Goal: Information Seeking & Learning: Learn about a topic

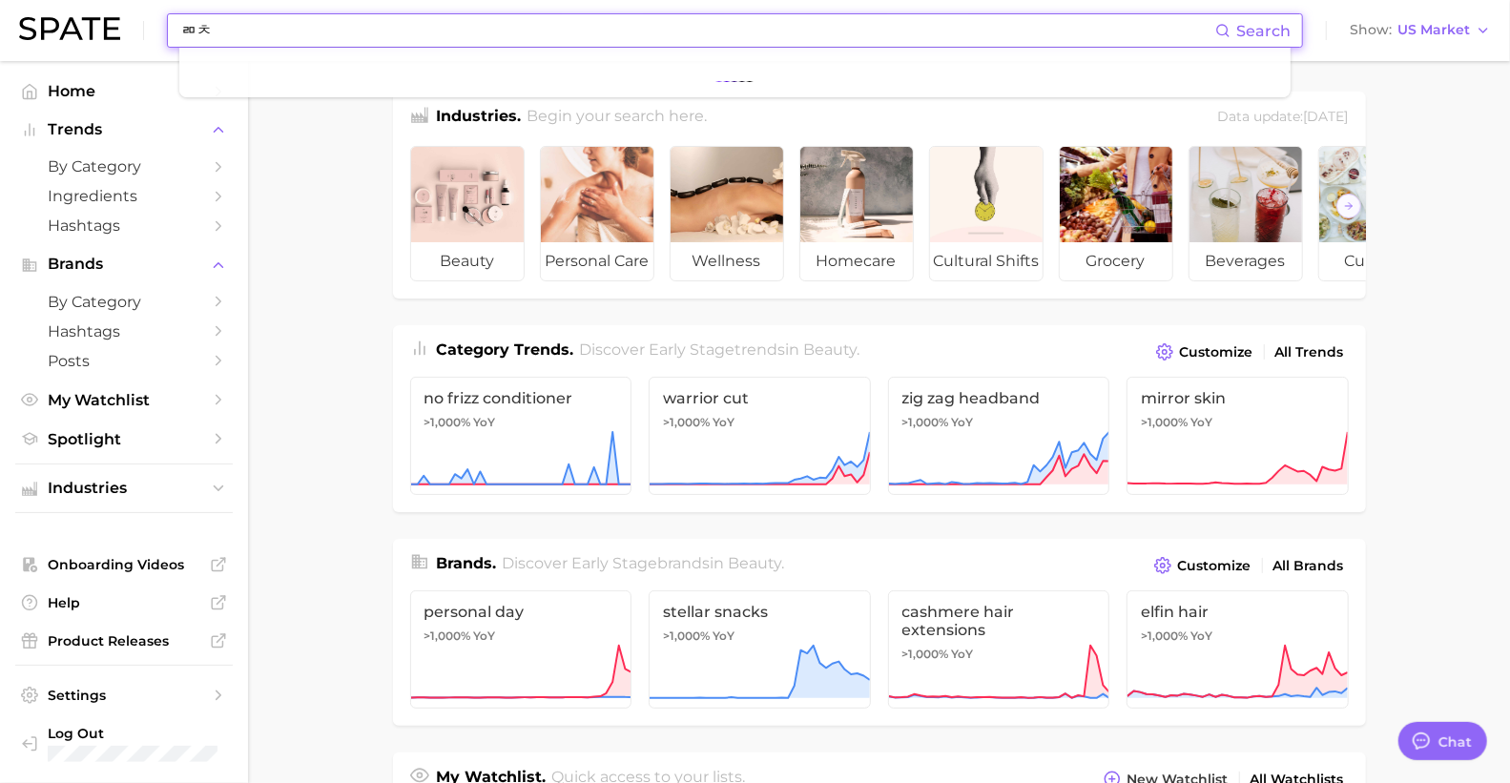
type input "ㄻ"
type input "face wrap"
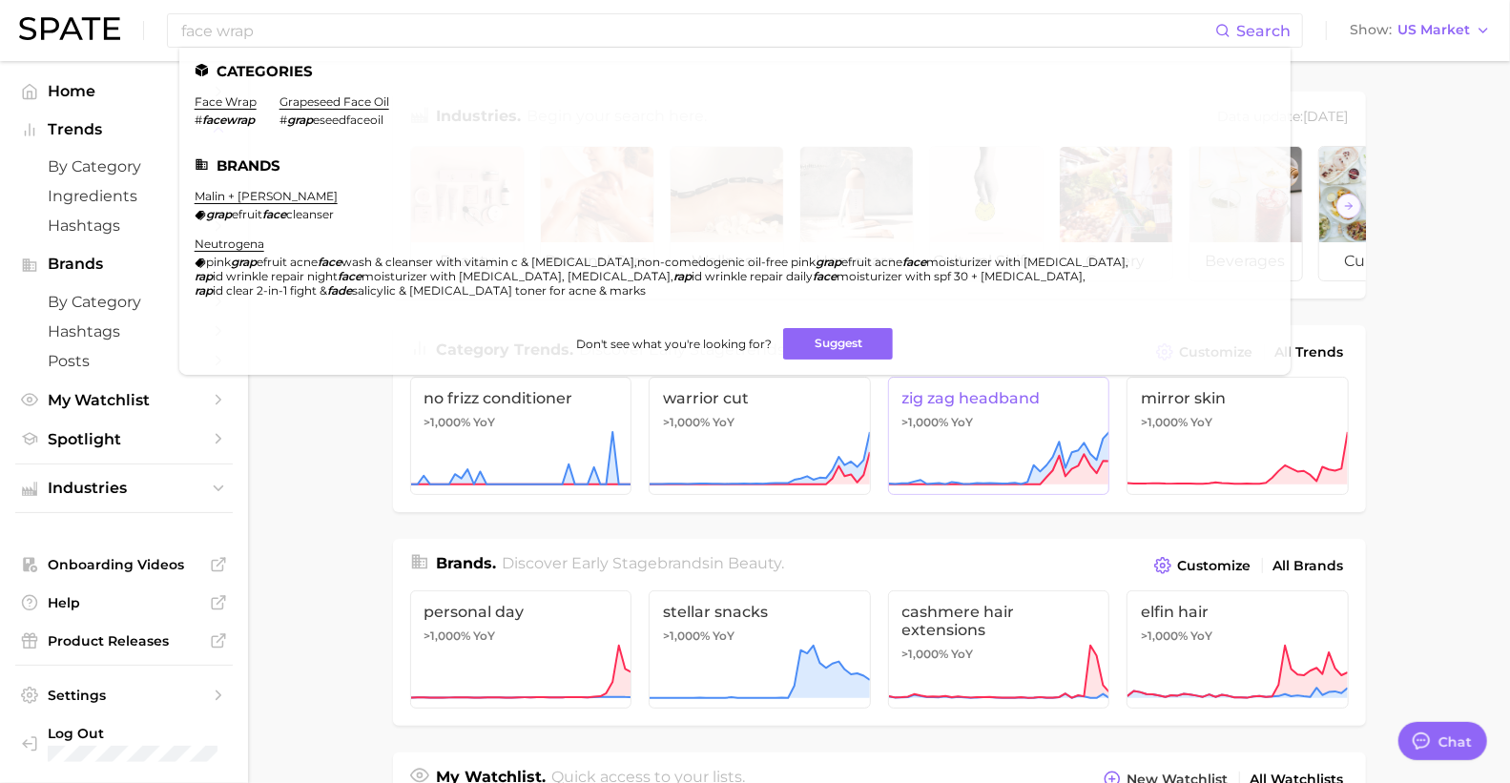
click at [985, 453] on icon at bounding box center [998, 458] width 221 height 57
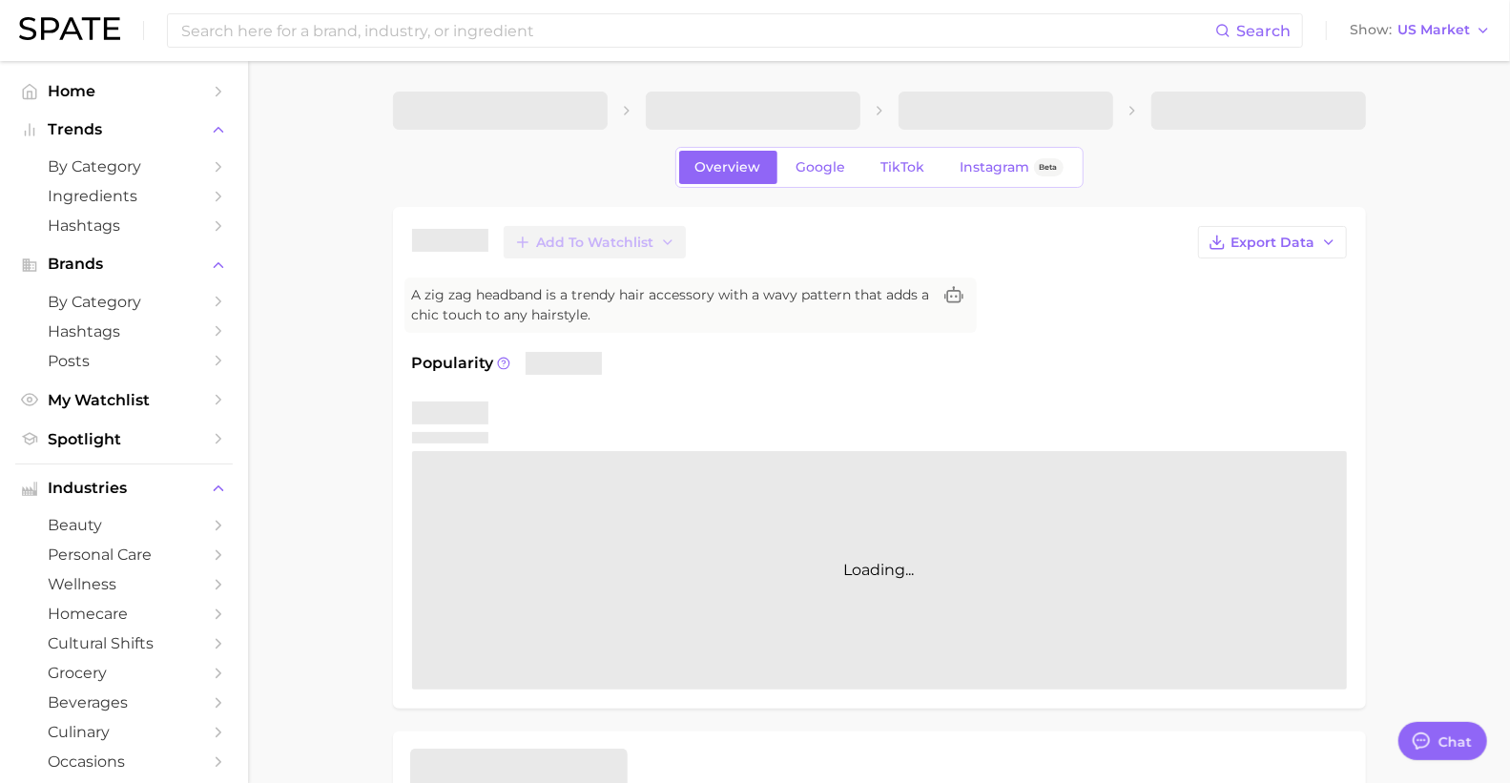
type textarea "x"
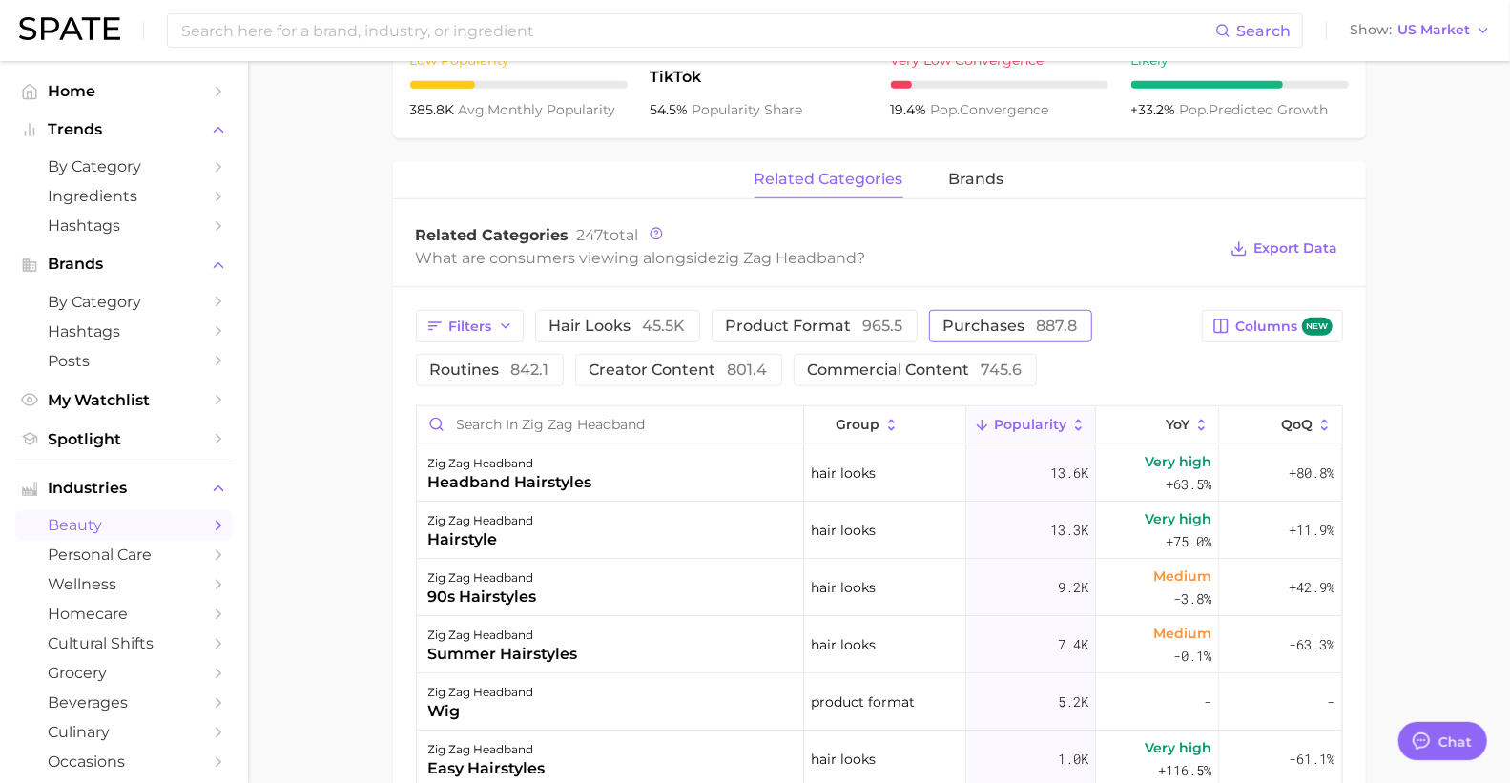
scroll to position [569, 0]
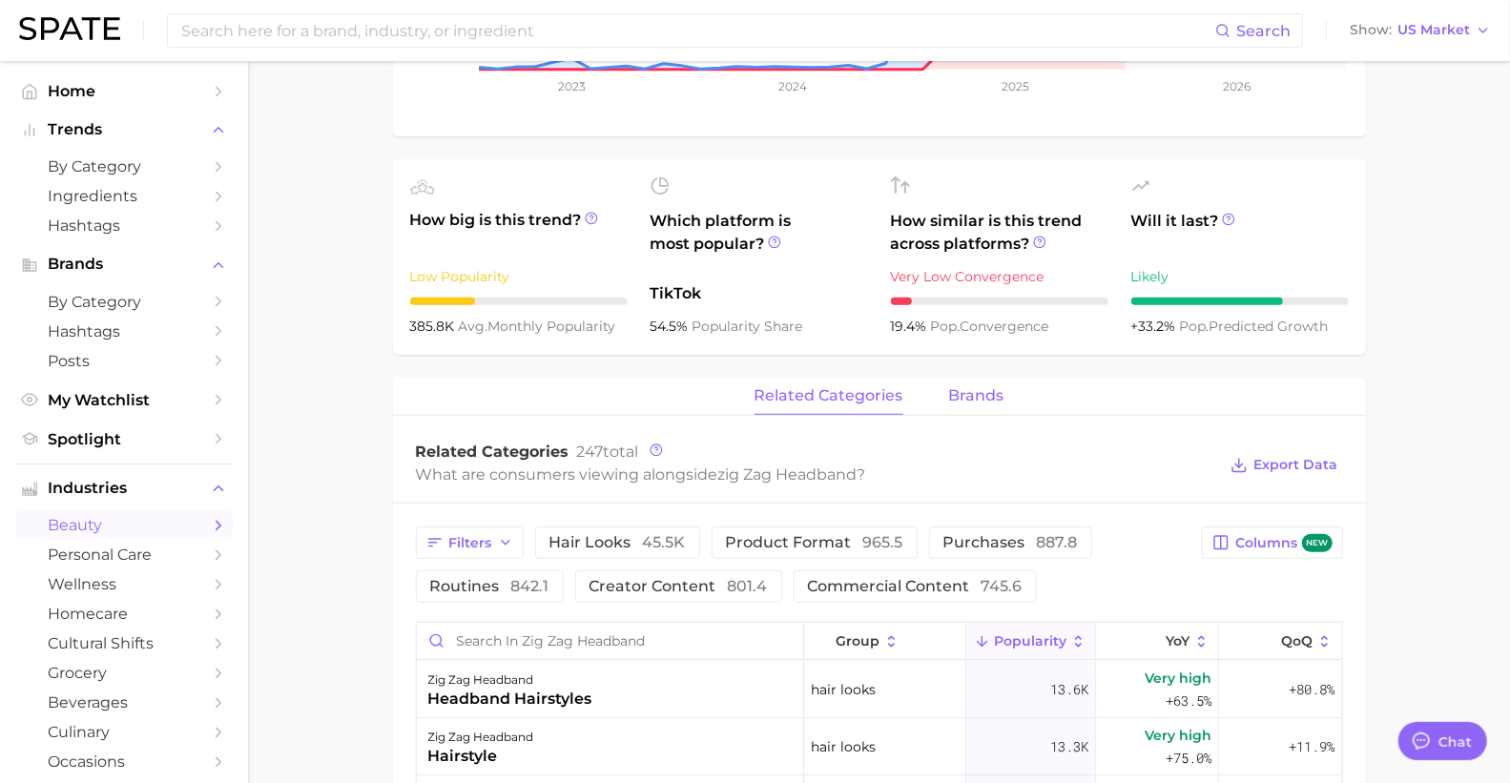
click at [976, 394] on span "brands" at bounding box center [976, 395] width 55 height 17
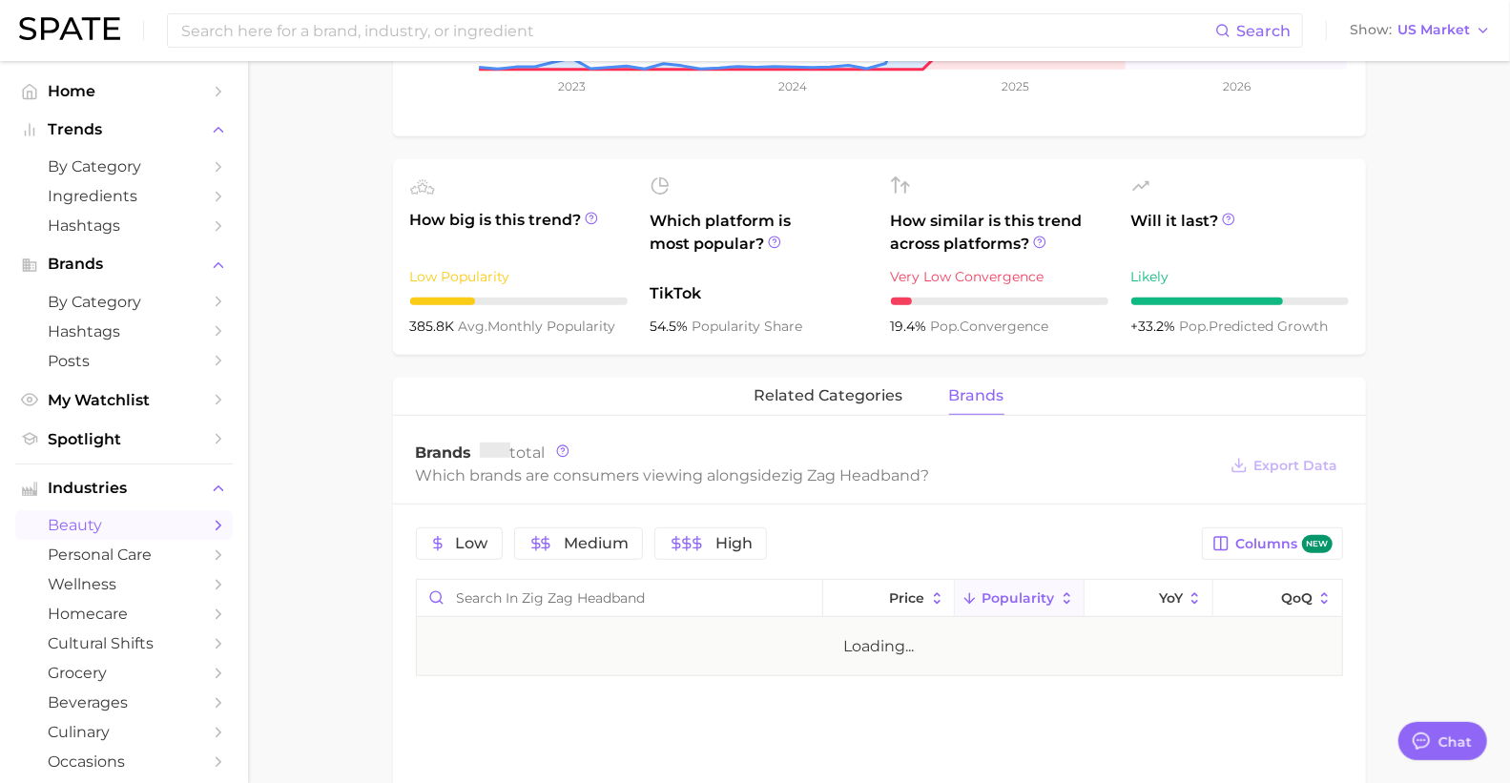
click at [912, 401] on div "related categories brands" at bounding box center [879, 397] width 973 height 38
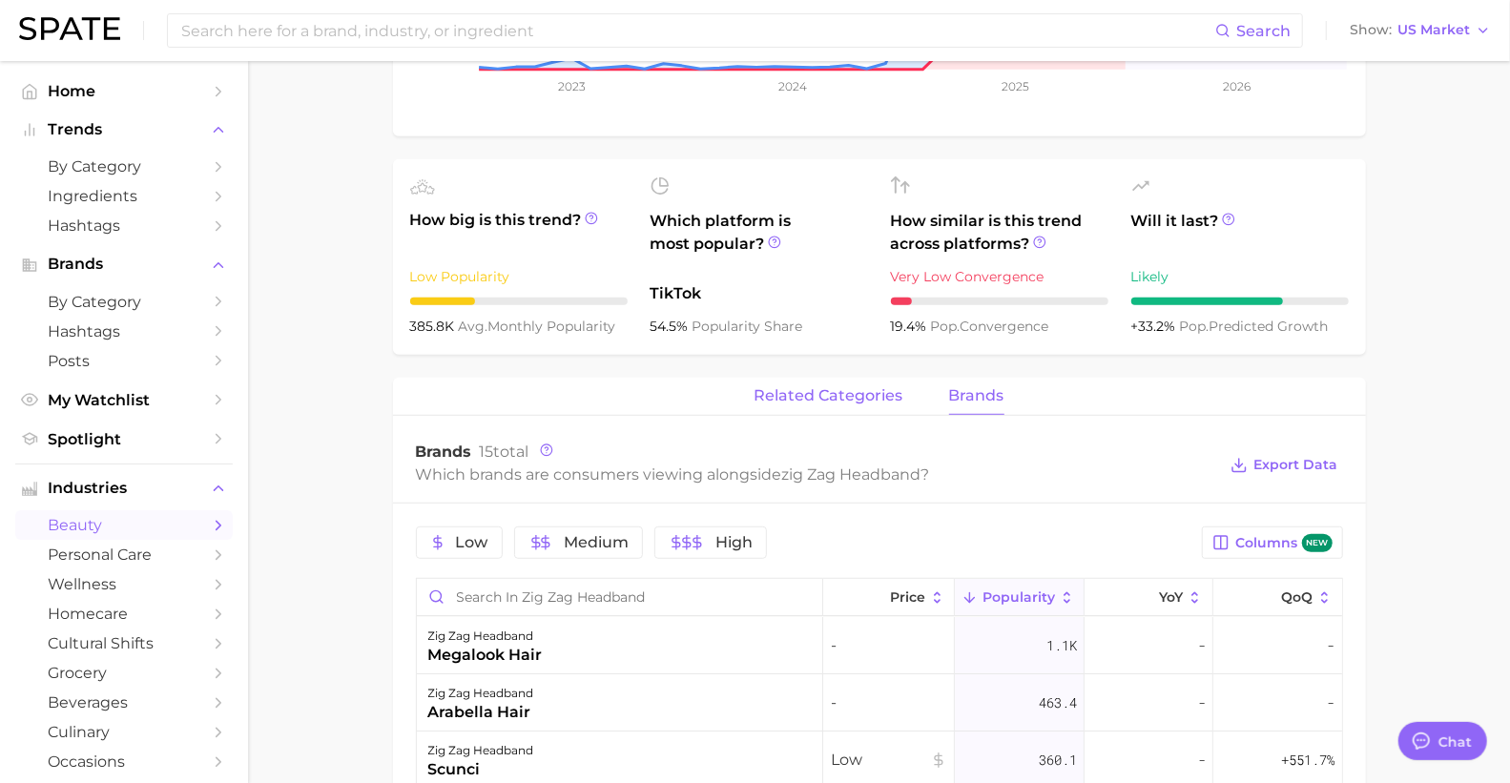
click at [898, 407] on button "related categories" at bounding box center [828, 396] width 149 height 37
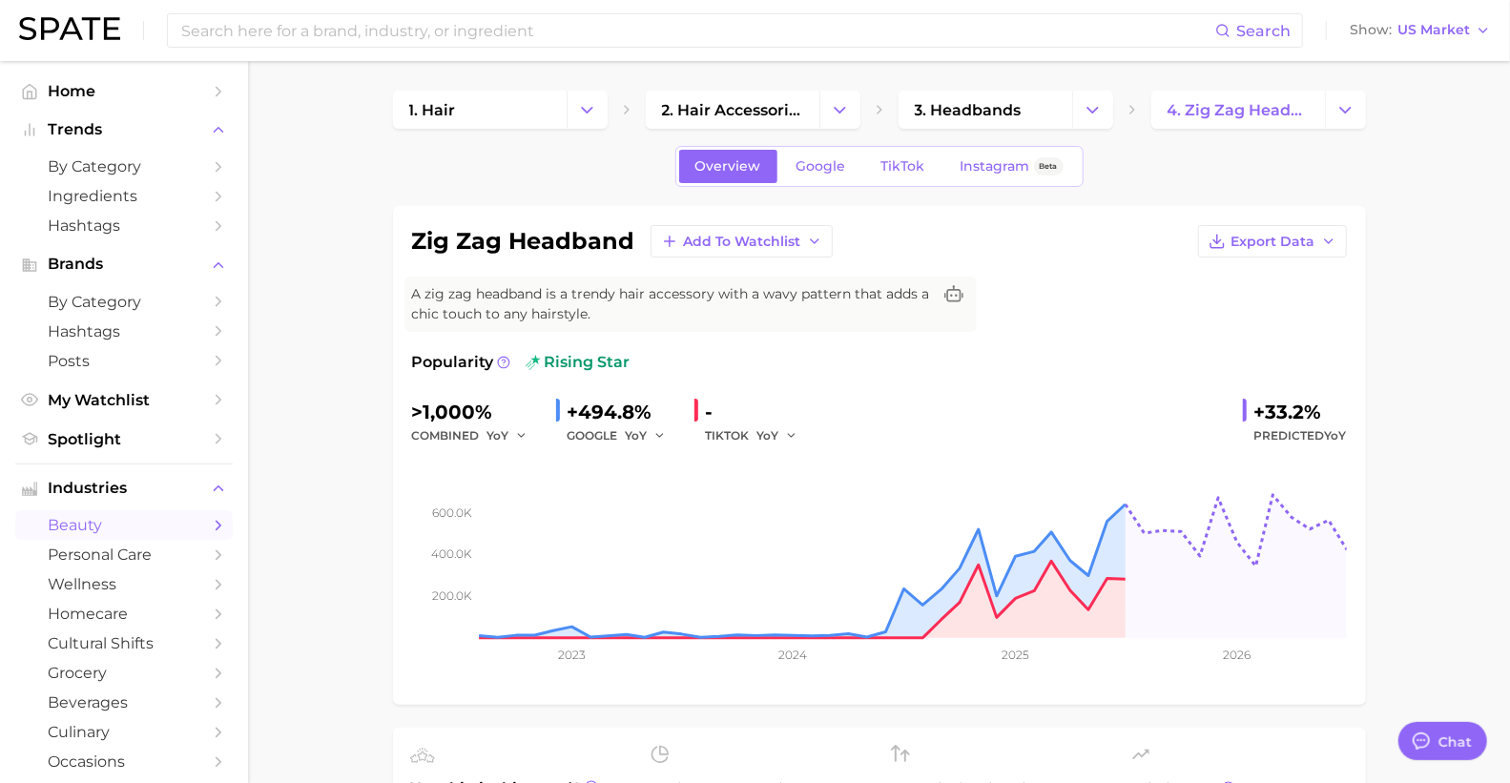
scroll to position [0, 0]
click at [920, 175] on link "TikTok" at bounding box center [903, 167] width 76 height 33
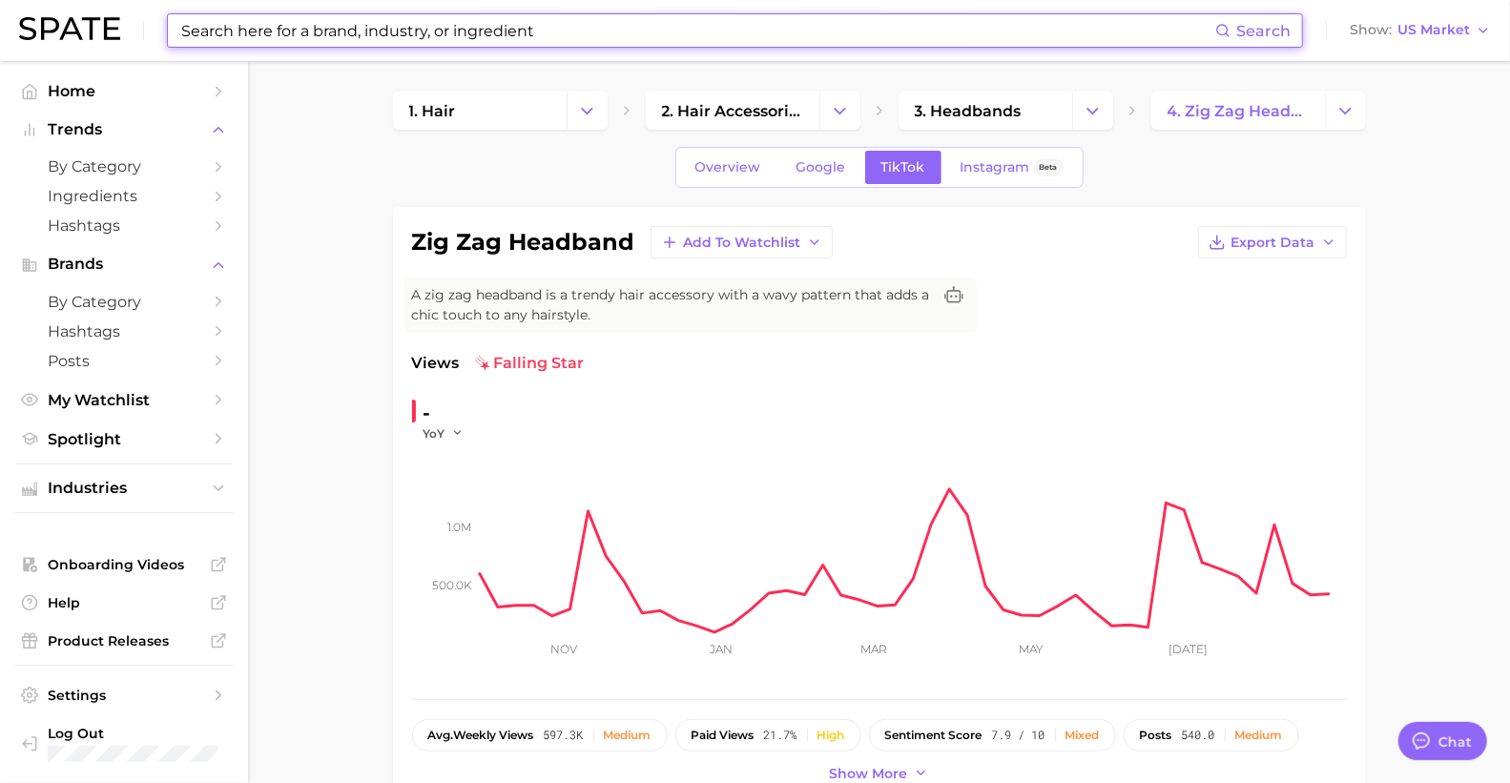
click at [601, 34] on input at bounding box center [697, 30] width 1036 height 32
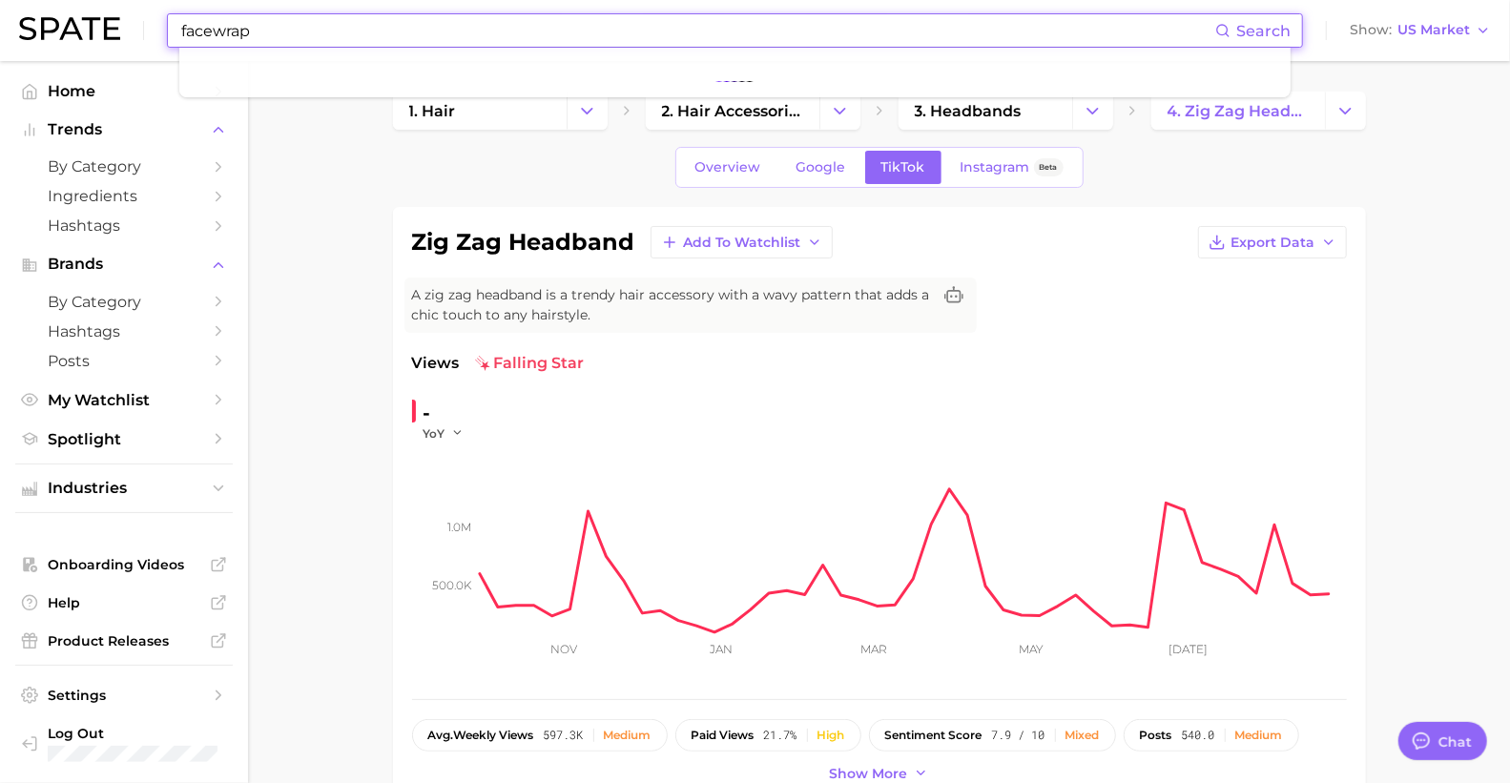
type input "facewrap"
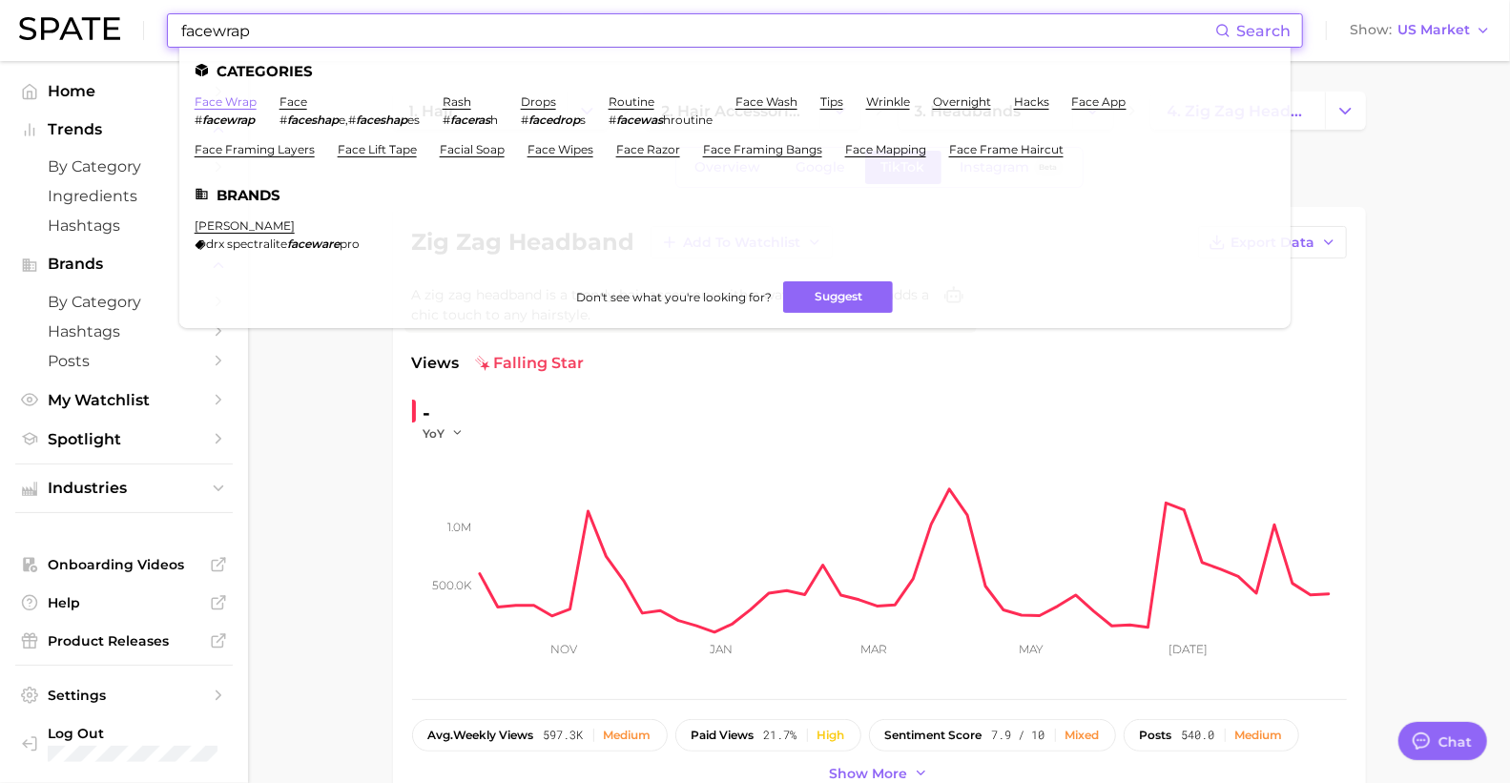
click at [212, 105] on link "face wrap" at bounding box center [226, 101] width 62 height 14
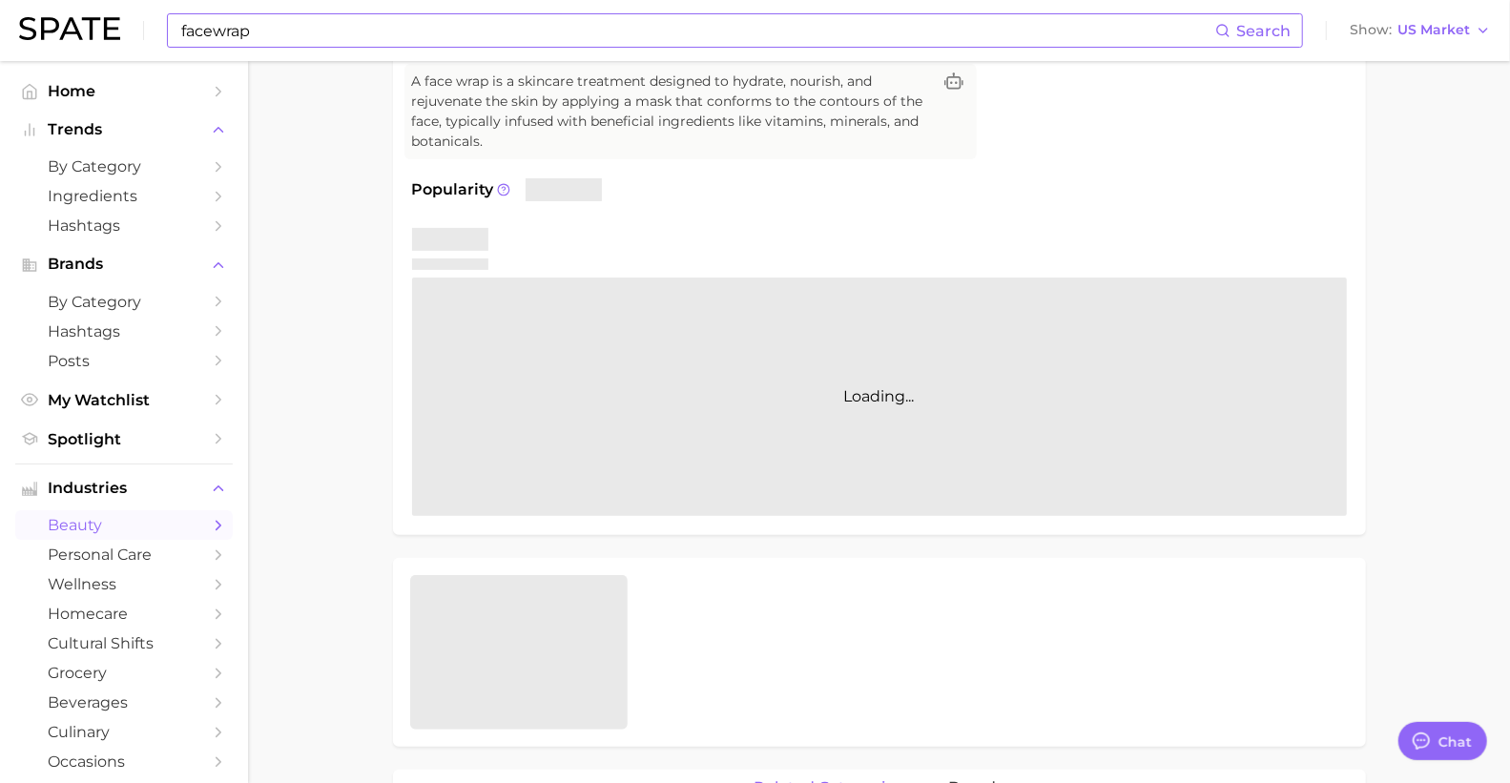
scroll to position [318, 0]
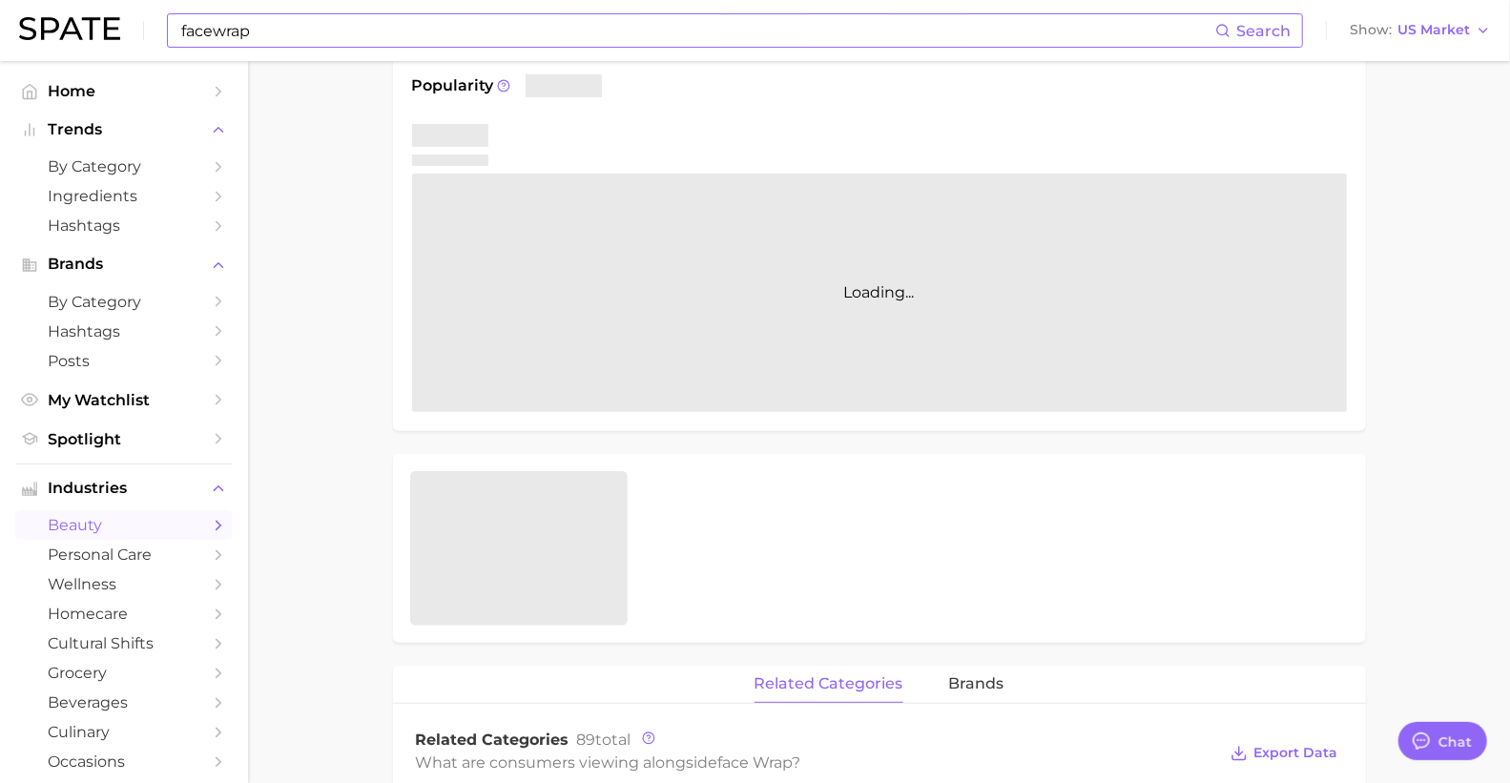
type textarea "x"
